Goal: Check status: Check status

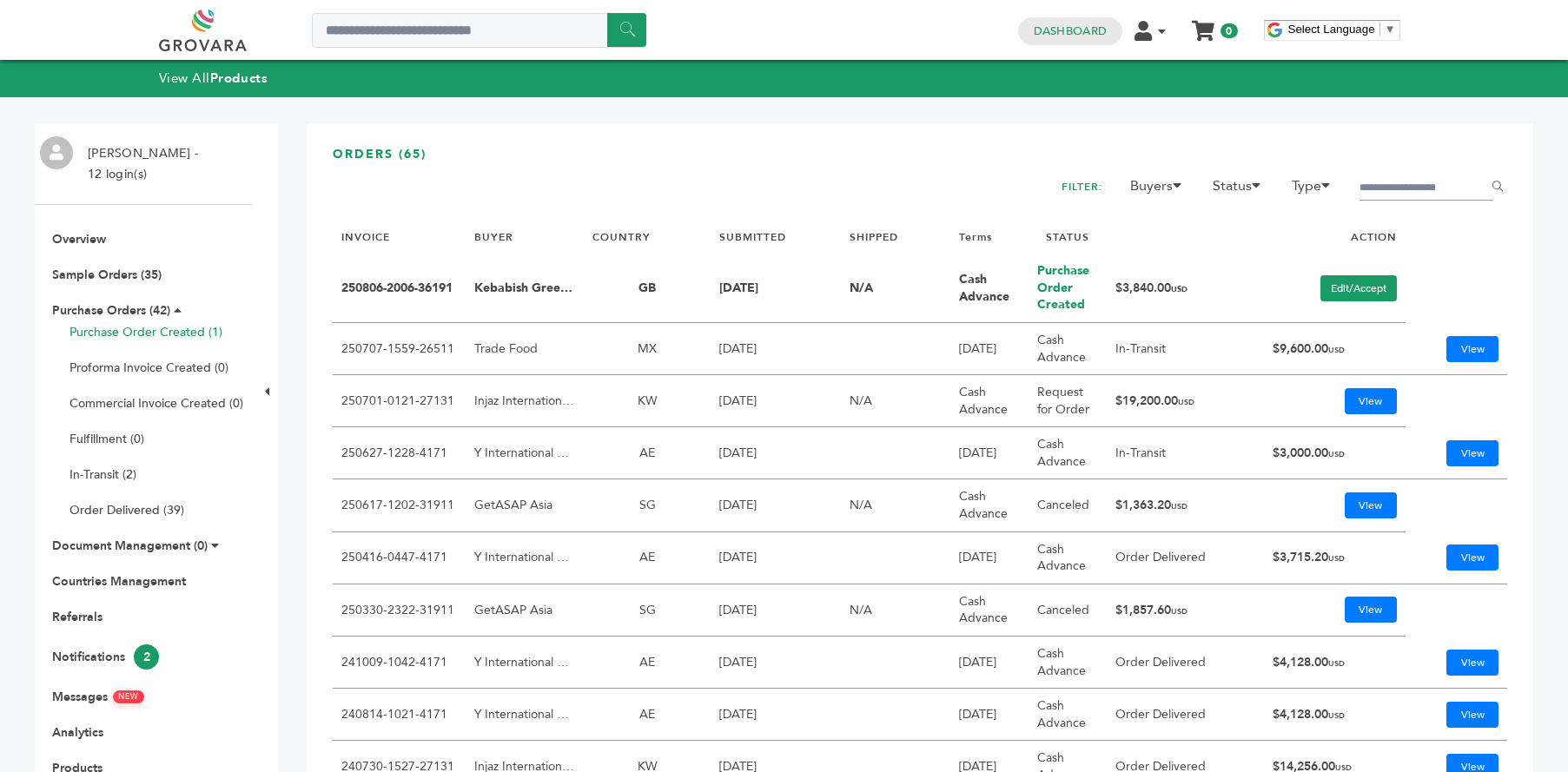
click at [105, 324] on link "Purchase Order Created (1)" at bounding box center [145, 332] width 153 height 17
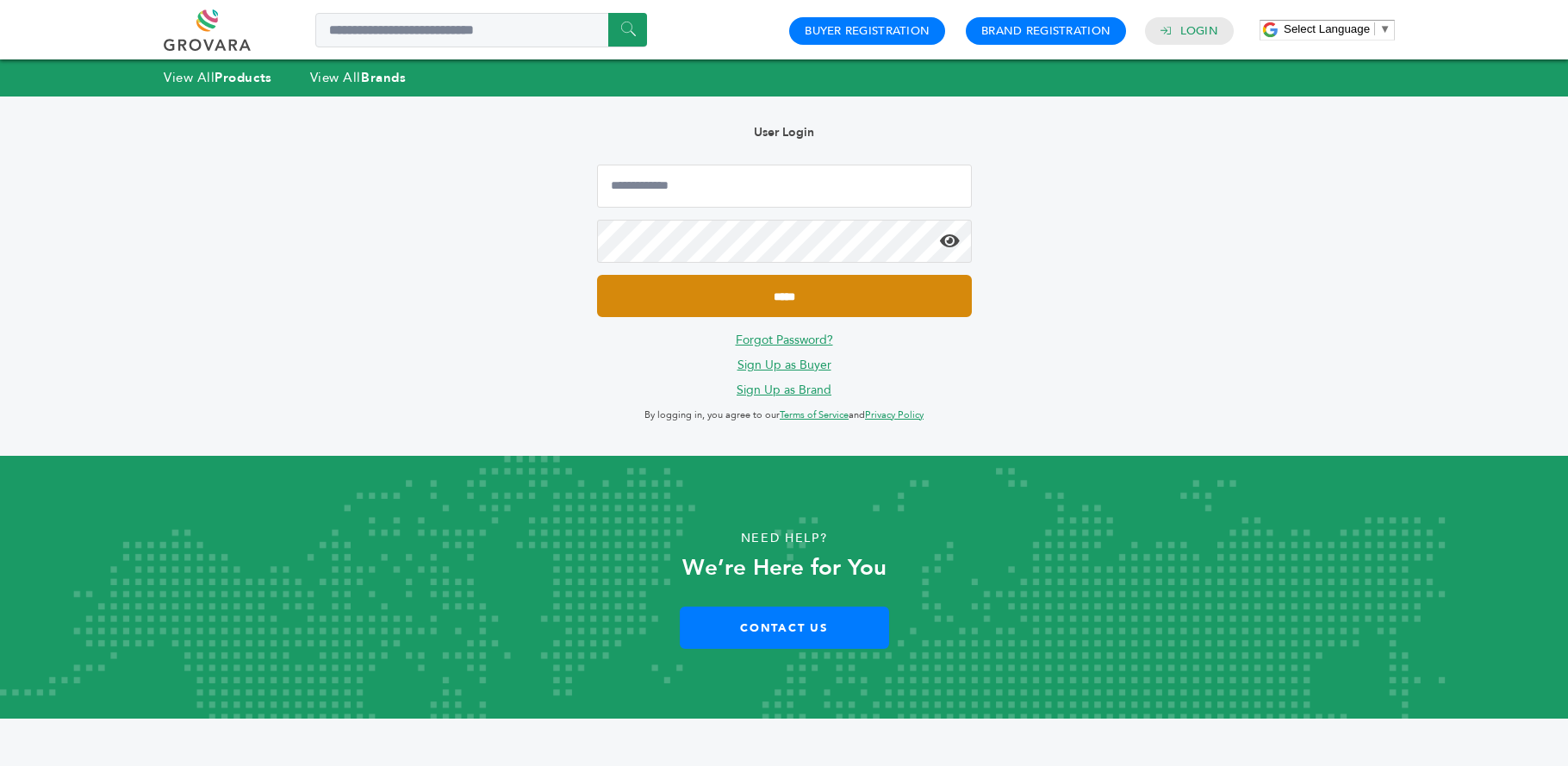
type input "**********"
click at [746, 301] on input "*****" at bounding box center [784, 296] width 375 height 43
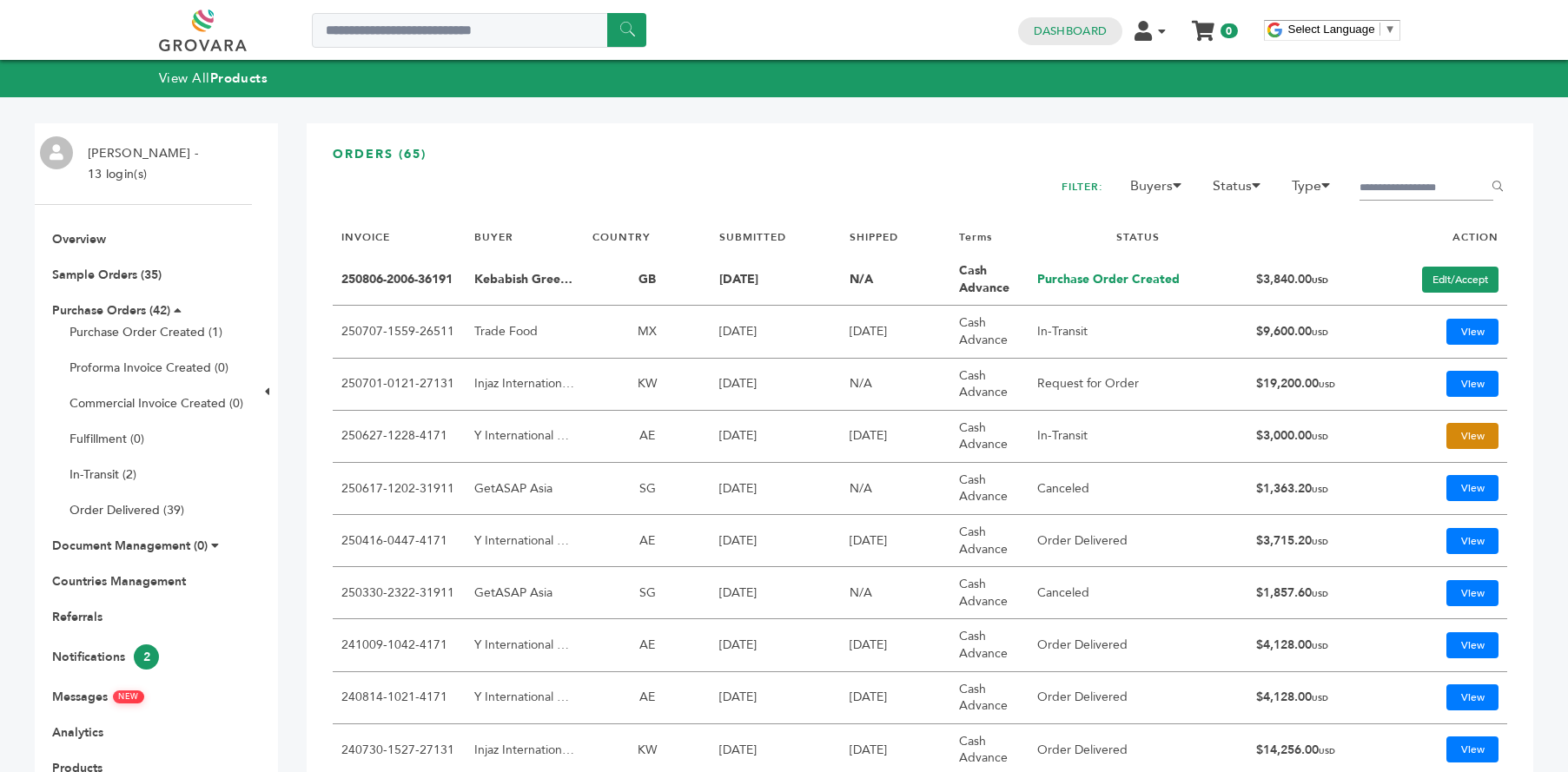
click at [1465, 437] on link "View" at bounding box center [1471, 435] width 52 height 26
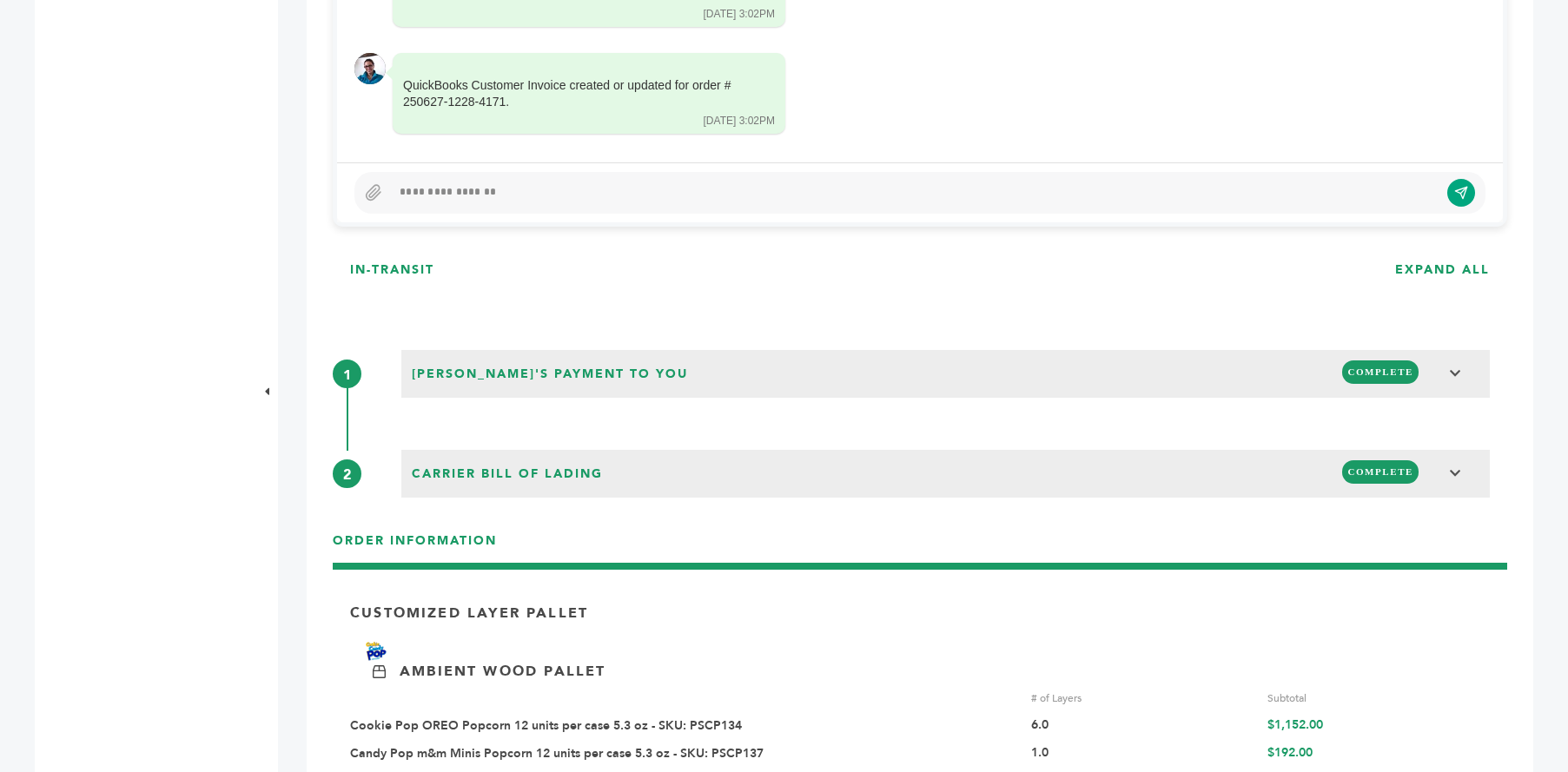
scroll to position [1129, 0]
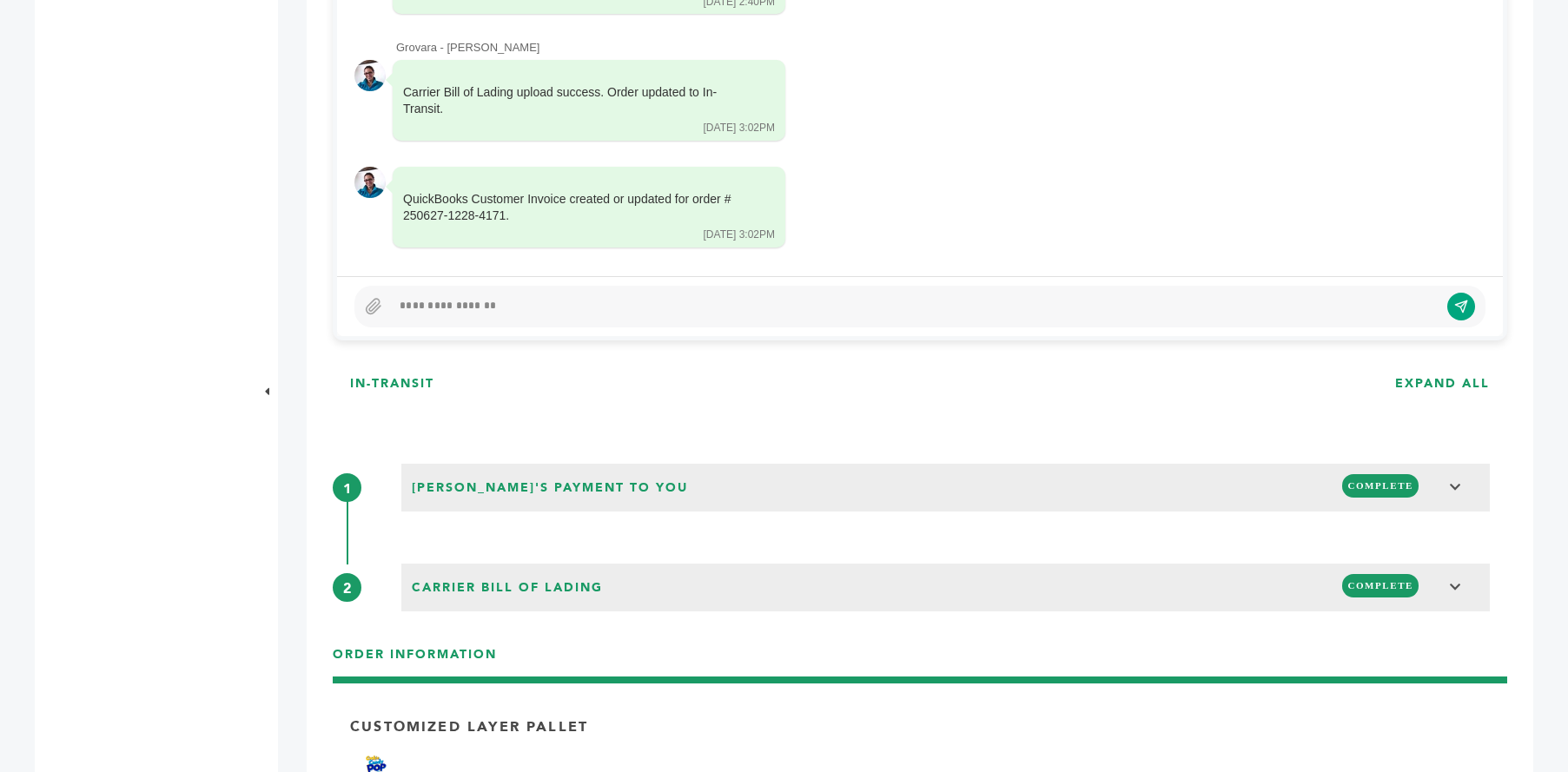
click at [934, 306] on div at bounding box center [914, 305] width 1048 height 20
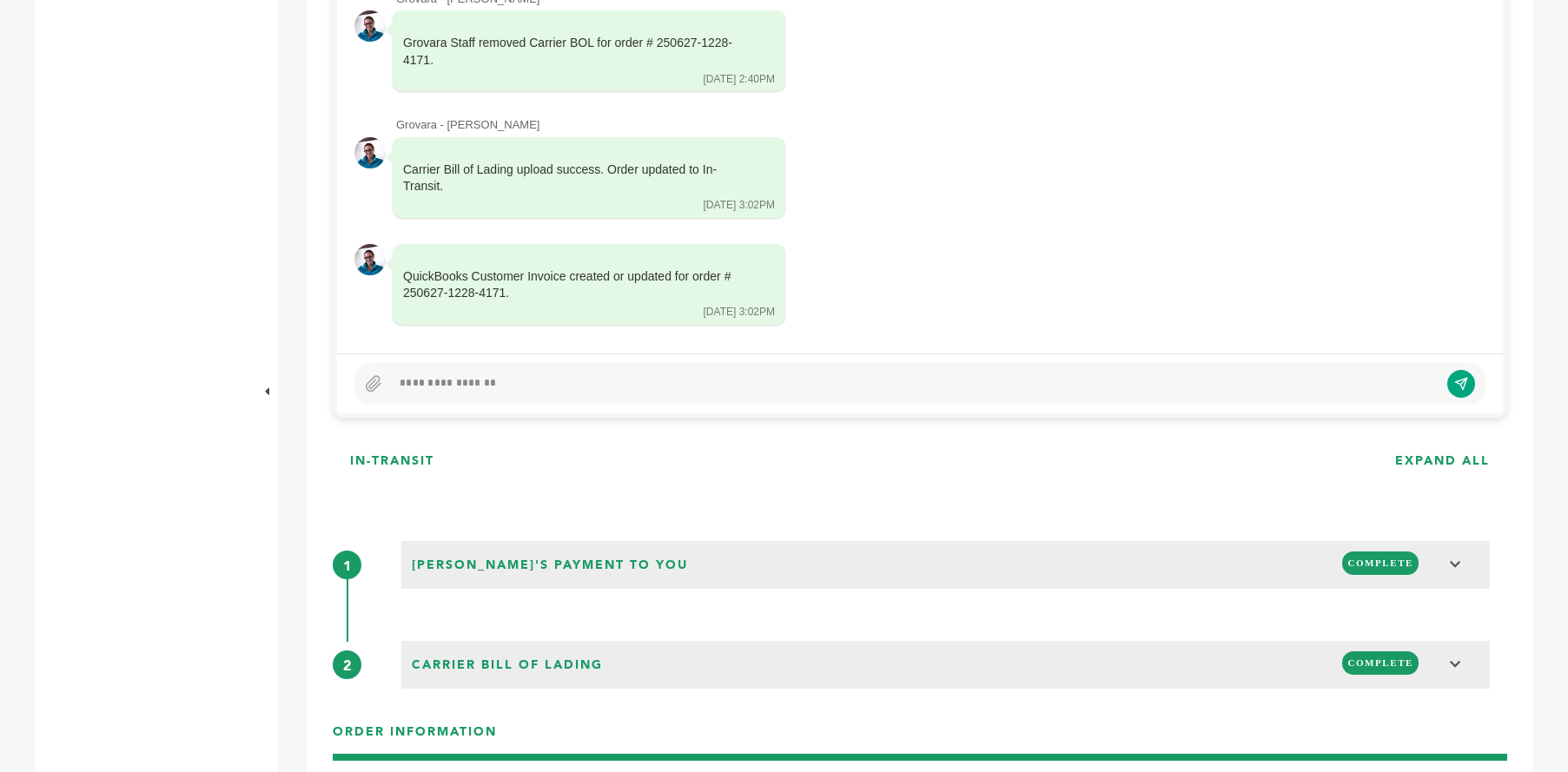
scroll to position [1303, 0]
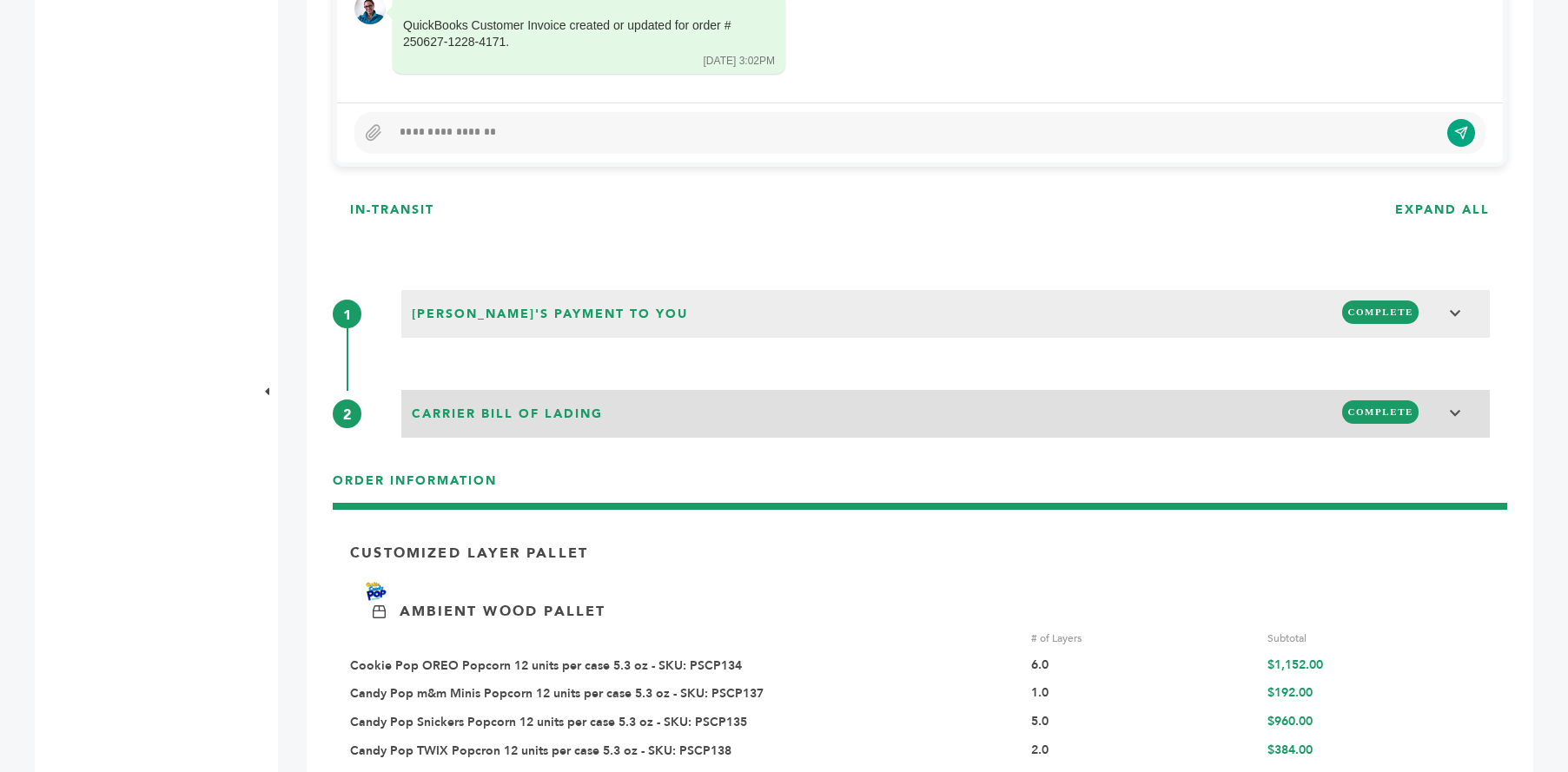
click at [1357, 420] on span "COMPLETE" at bounding box center [1381, 412] width 76 height 23
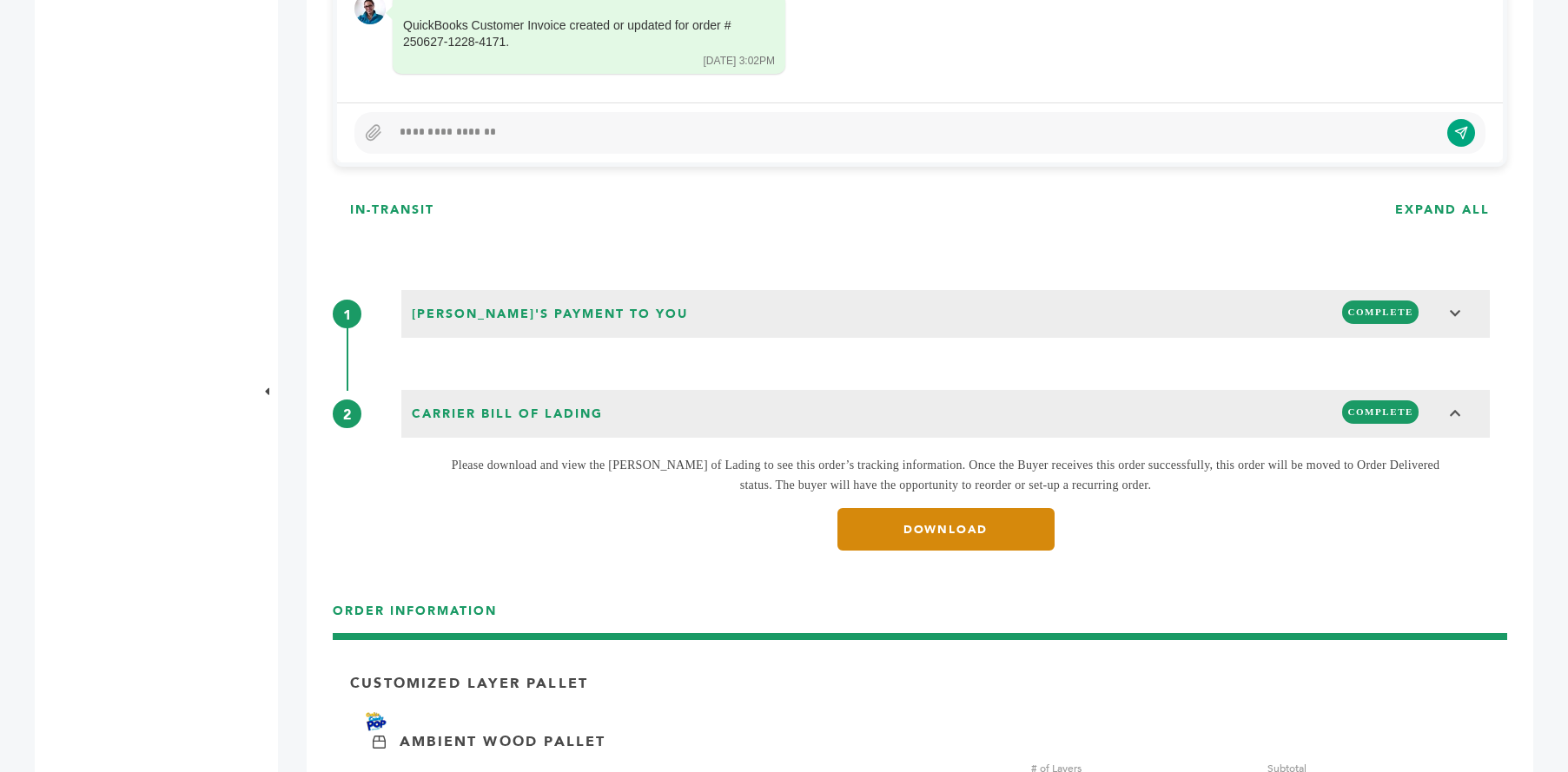
click at [938, 536] on link "DOWNLOAD" at bounding box center [946, 529] width 217 height 43
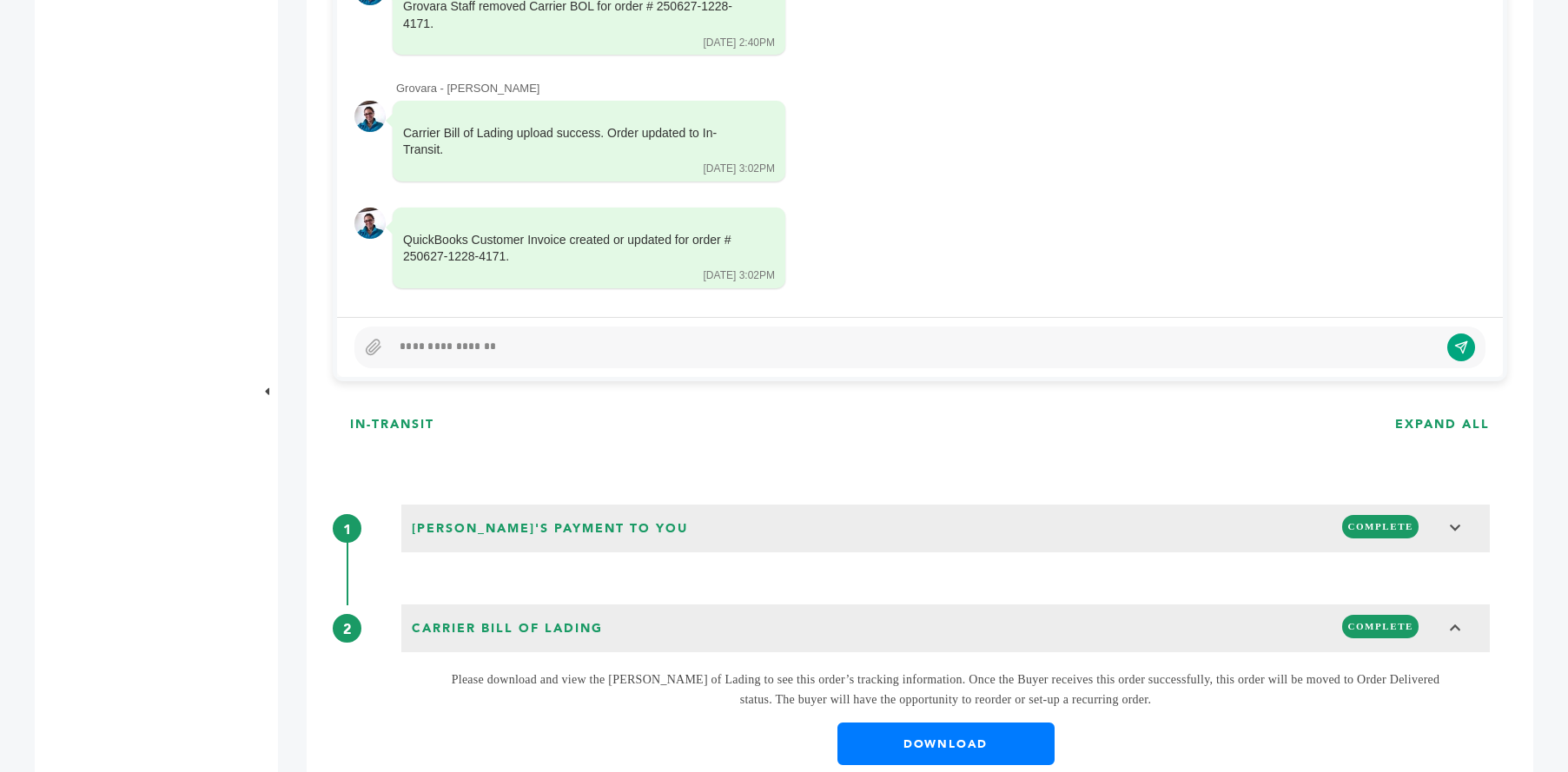
scroll to position [1042, 0]
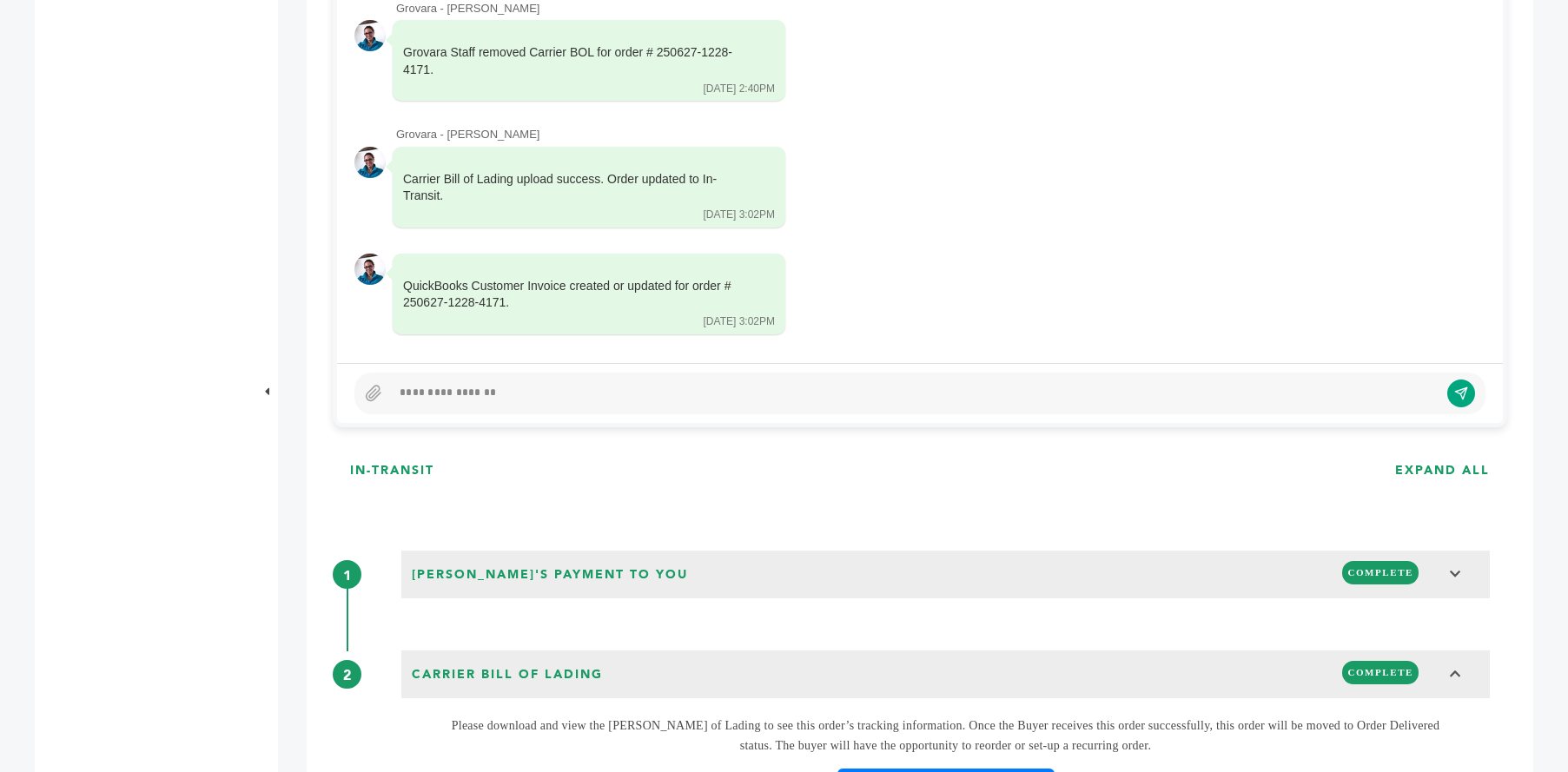
click at [737, 389] on div at bounding box center [914, 392] width 1048 height 20
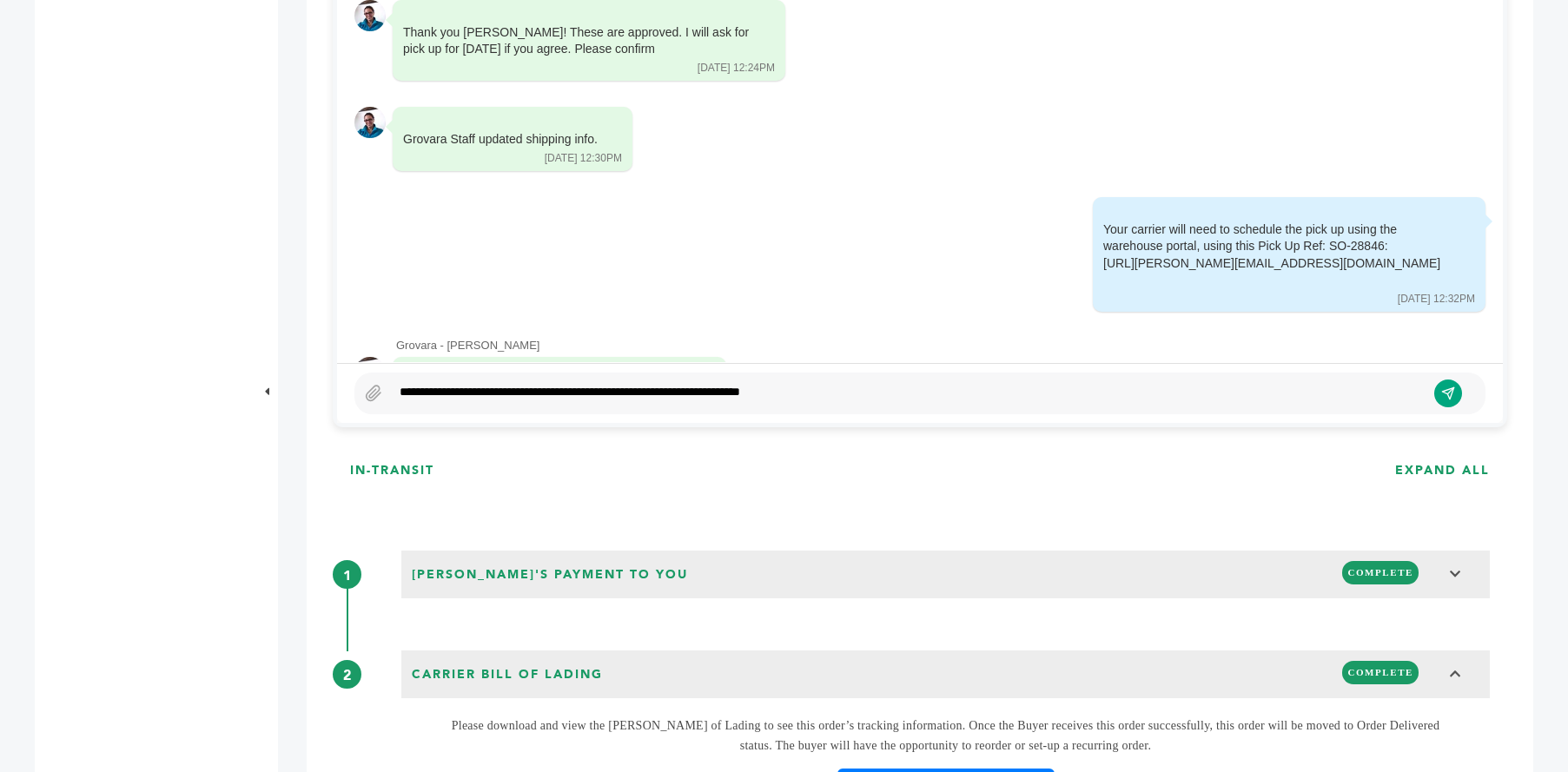
scroll to position [2980, 0]
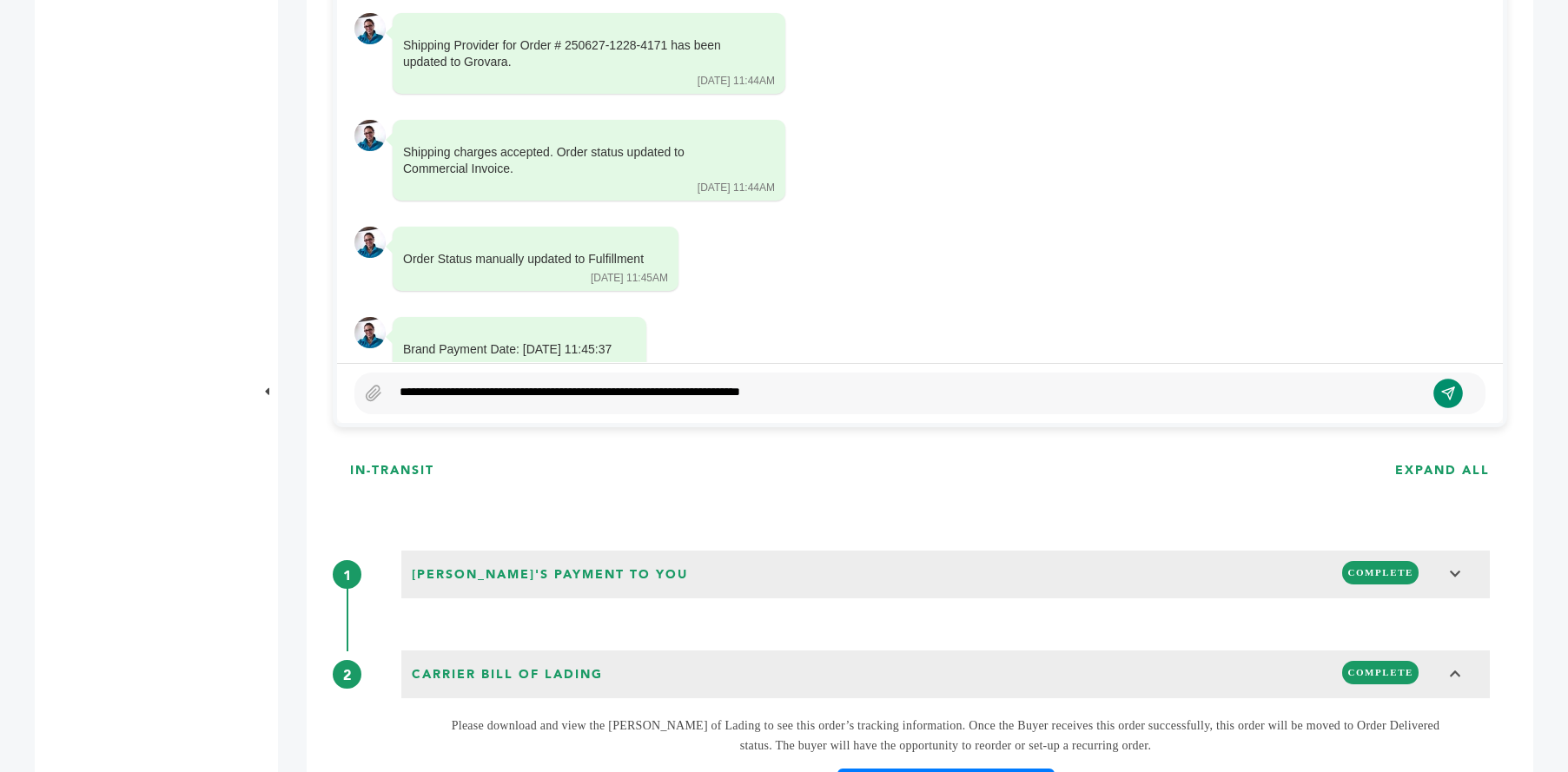
click at [1450, 389] on icon "submit" at bounding box center [1448, 392] width 15 height 15
